Goal: Task Accomplishment & Management: Complete application form

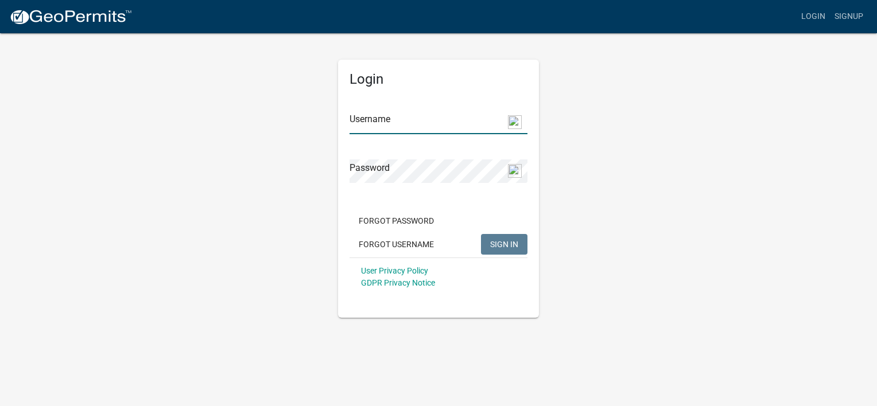
type input "[EMAIL_ADDRESS][DOMAIN_NAME]"
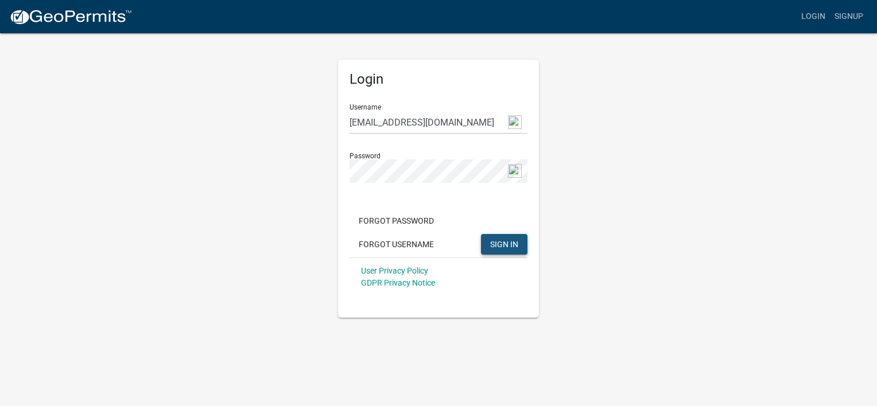
click at [499, 246] on span "SIGN IN" at bounding box center [504, 243] width 28 height 9
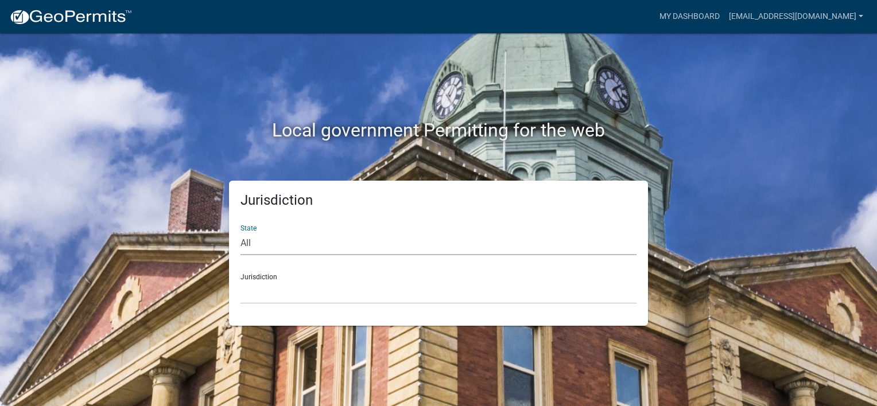
click at [278, 241] on select "All [US_STATE] [US_STATE] [US_STATE] [US_STATE] [US_STATE] [US_STATE] [US_STATE…" at bounding box center [439, 244] width 396 height 24
select select "[US_STATE]"
click at [241, 232] on select "All [US_STATE] [US_STATE] [US_STATE] [US_STATE] [US_STATE] [US_STATE] [US_STATE…" at bounding box center [439, 244] width 396 height 24
click at [250, 303] on select "[GEOGRAPHIC_DATA], [US_STATE][PERSON_NAME][GEOGRAPHIC_DATA], [US_STATE][PERSON_…" at bounding box center [439, 293] width 396 height 24
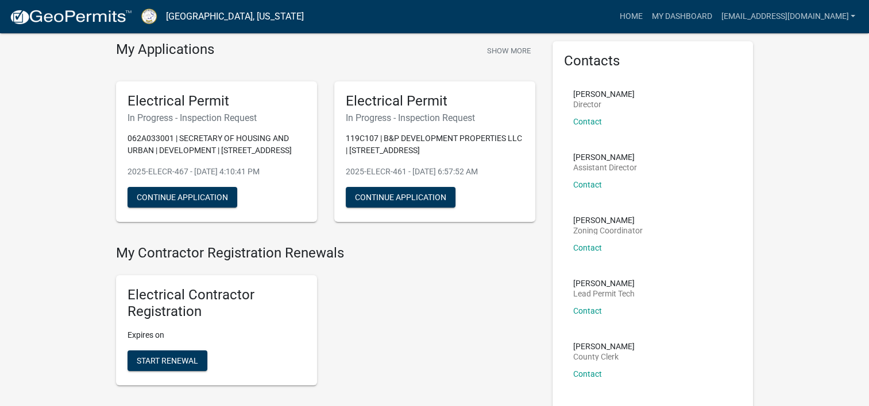
scroll to position [41, 0]
click at [402, 190] on button "Continue Application" at bounding box center [401, 197] width 110 height 21
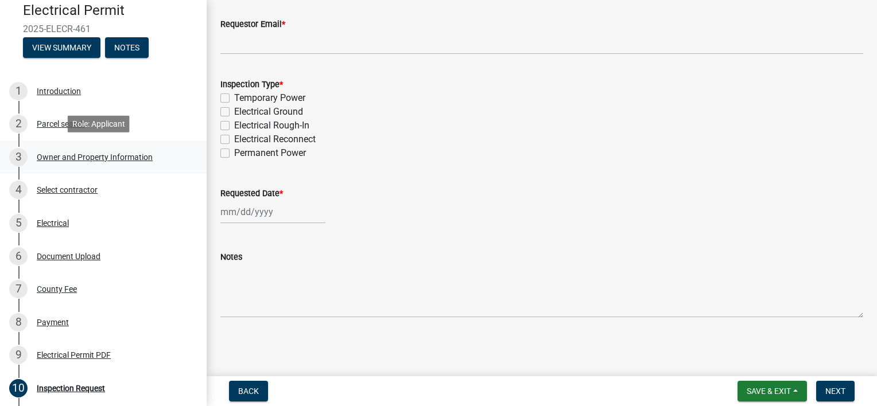
scroll to position [98, 0]
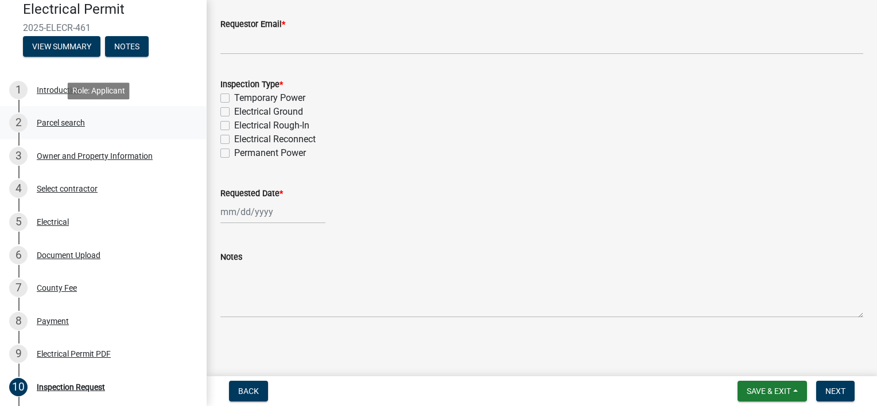
click at [48, 123] on div "Parcel search" at bounding box center [61, 123] width 48 height 8
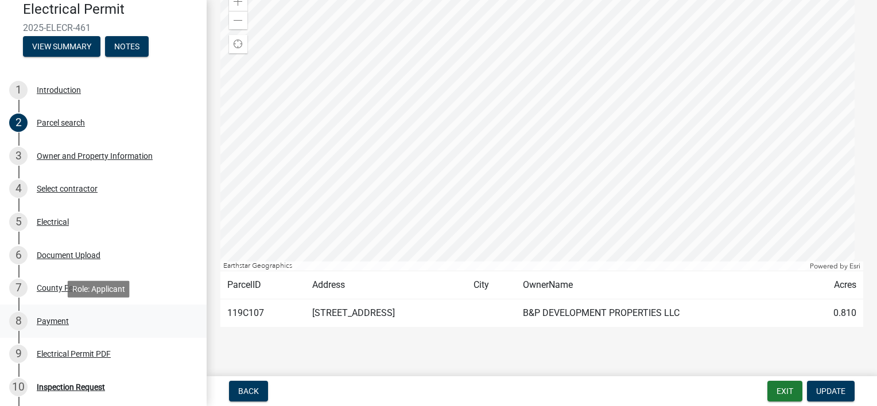
scroll to position [235, 0]
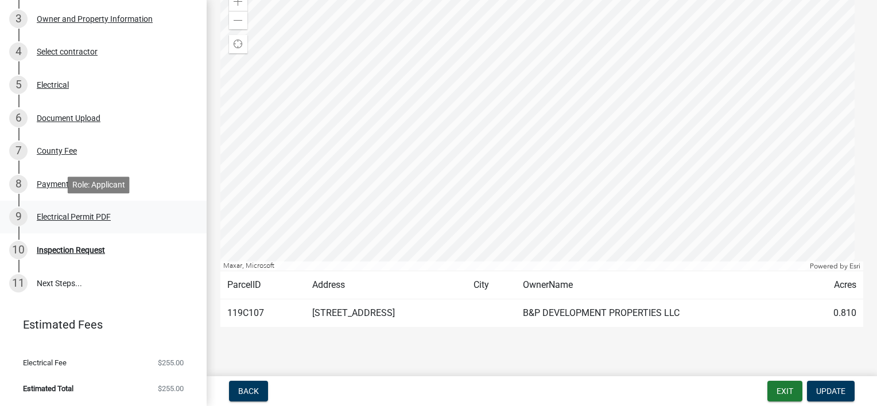
click at [51, 218] on div "Electrical Permit PDF" at bounding box center [74, 217] width 74 height 8
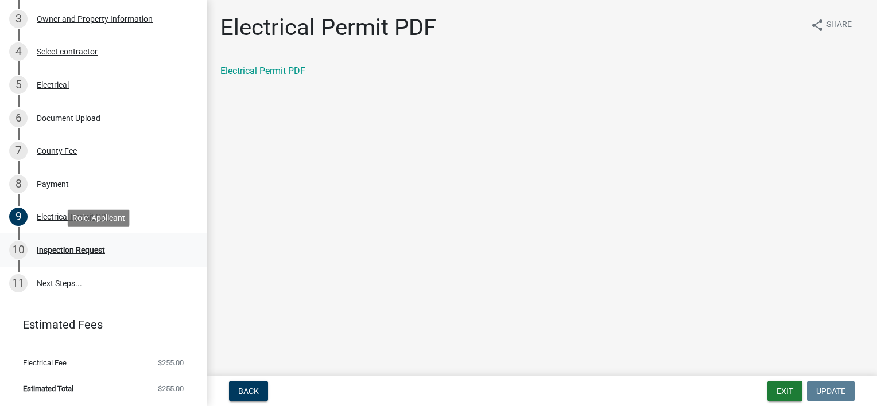
click at [49, 251] on div "Inspection Request" at bounding box center [71, 250] width 68 height 8
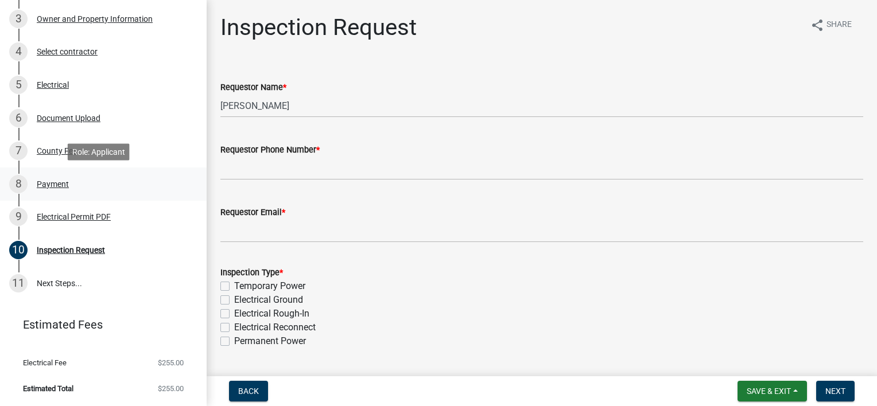
click at [49, 180] on div "Payment" at bounding box center [53, 184] width 32 height 8
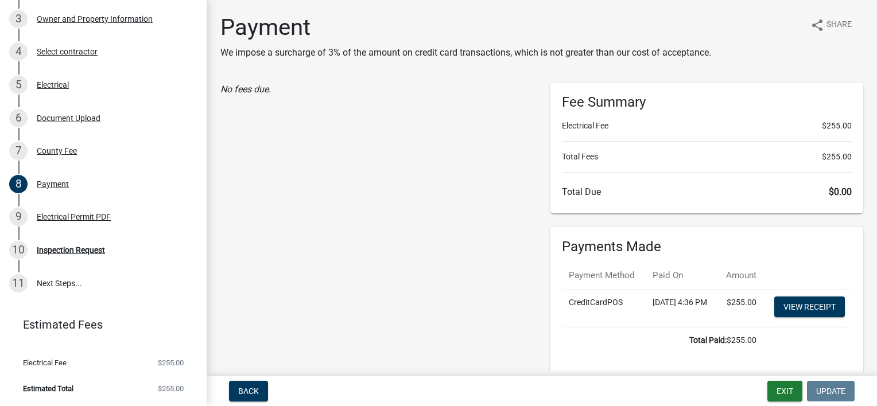
scroll to position [71, 0]
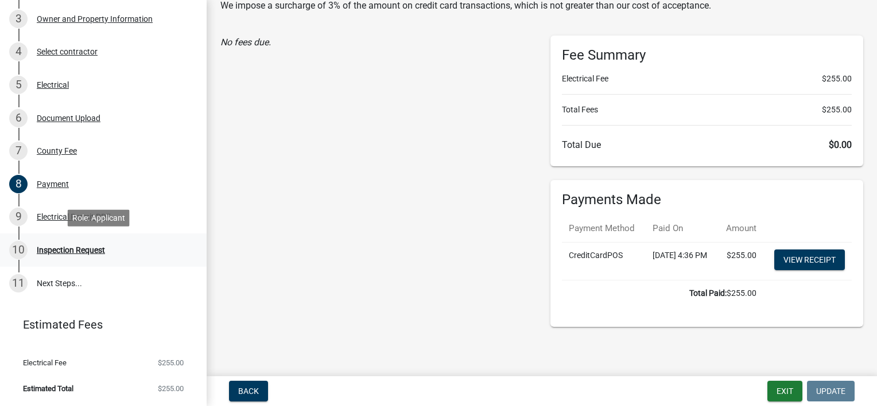
click at [55, 250] on div "Inspection Request" at bounding box center [71, 250] width 68 height 8
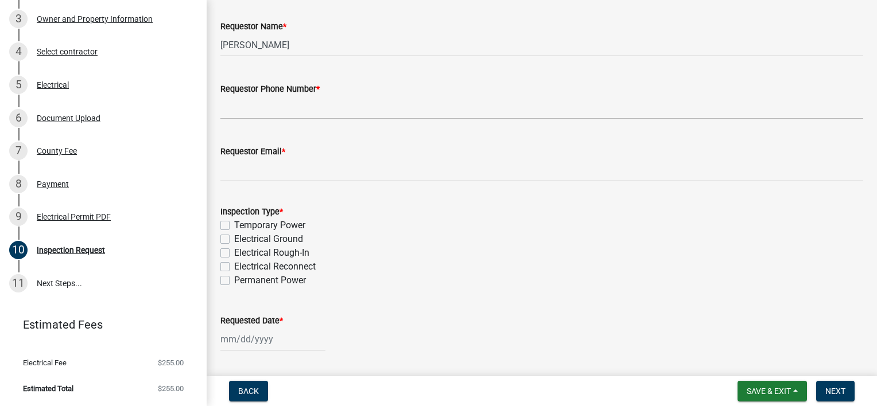
scroll to position [61, 0]
click at [785, 396] on button "Save & Exit" at bounding box center [772, 391] width 69 height 21
click at [753, 361] on button "Save & Exit" at bounding box center [761, 362] width 92 height 28
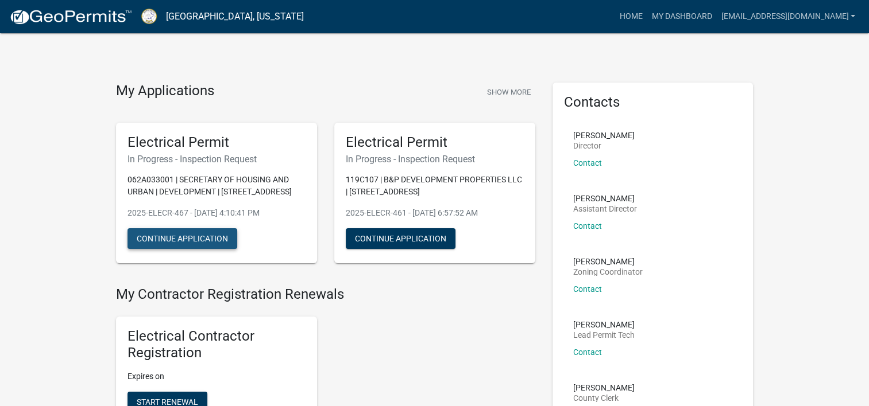
click at [220, 240] on button "Continue Application" at bounding box center [182, 239] width 110 height 21
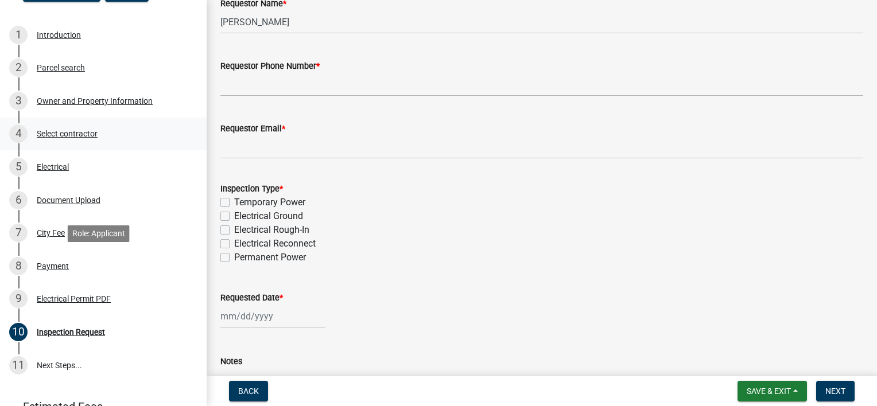
scroll to position [153, 0]
click at [40, 262] on div "Payment" at bounding box center [53, 266] width 32 height 8
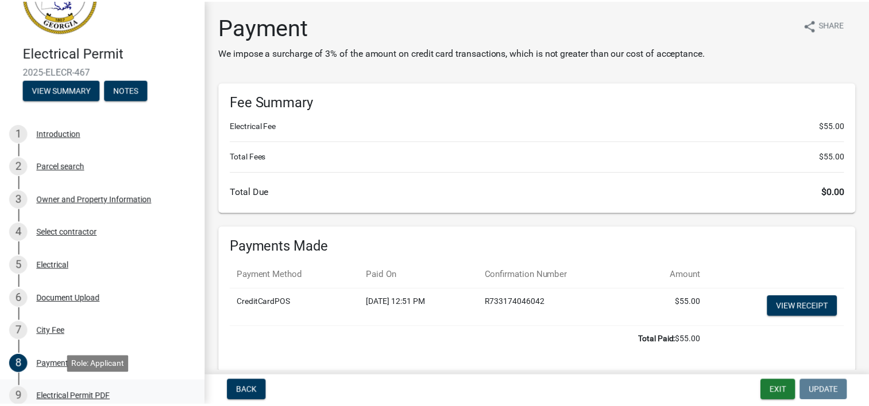
scroll to position [53, 0]
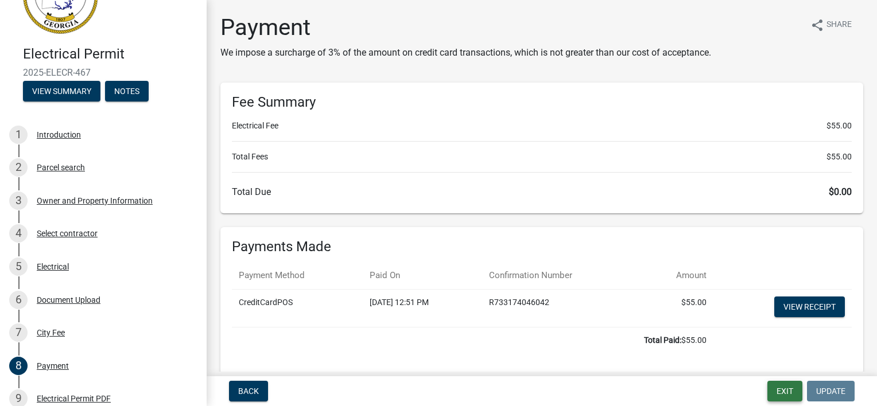
click at [786, 393] on button "Exit" at bounding box center [785, 391] width 35 height 21
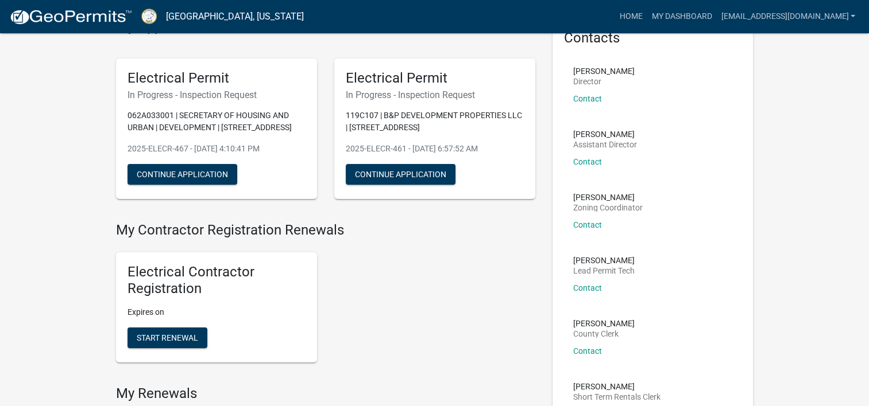
scroll to position [66, 0]
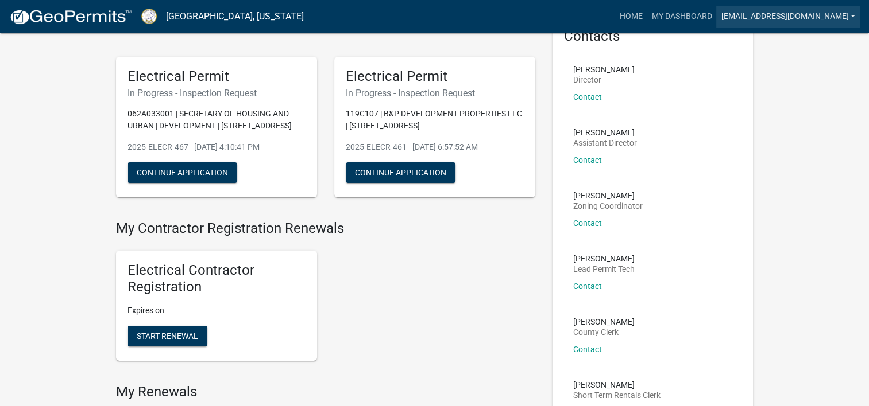
click at [852, 15] on link "[EMAIL_ADDRESS][DOMAIN_NAME]" at bounding box center [788, 17] width 144 height 22
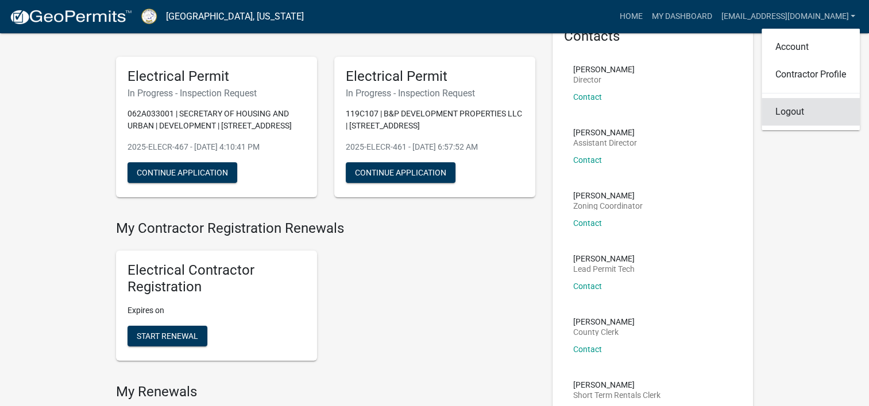
click at [787, 113] on link "Logout" at bounding box center [810, 112] width 98 height 28
